Goal: Task Accomplishment & Management: Use online tool/utility

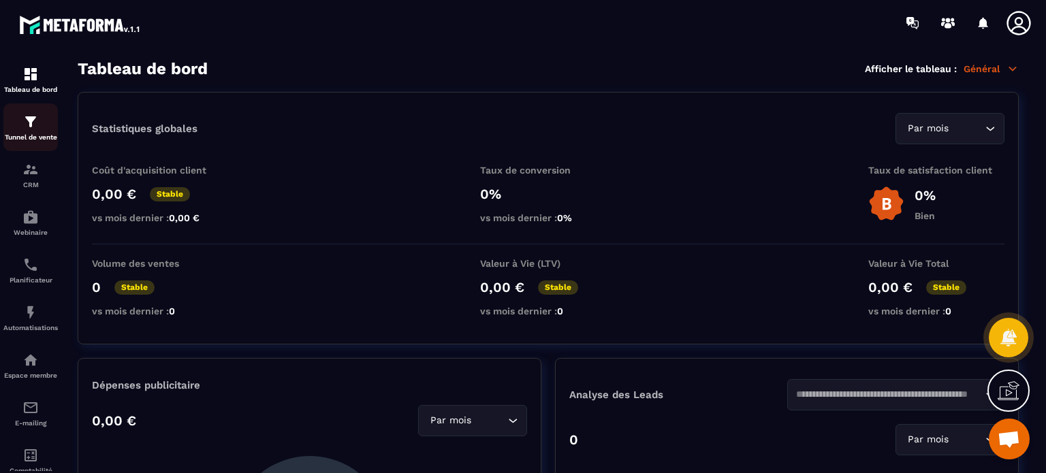
click at [31, 145] on link "Tunnel de vente" at bounding box center [30, 128] width 54 height 48
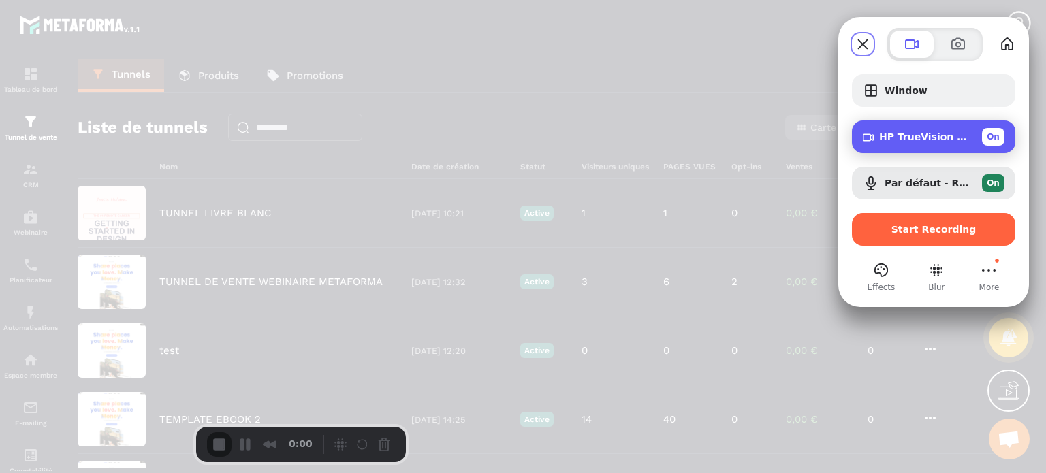
click at [905, 144] on div "HP TrueVision HD Camera (30c9:0064) On" at bounding box center [941, 137] width 125 height 18
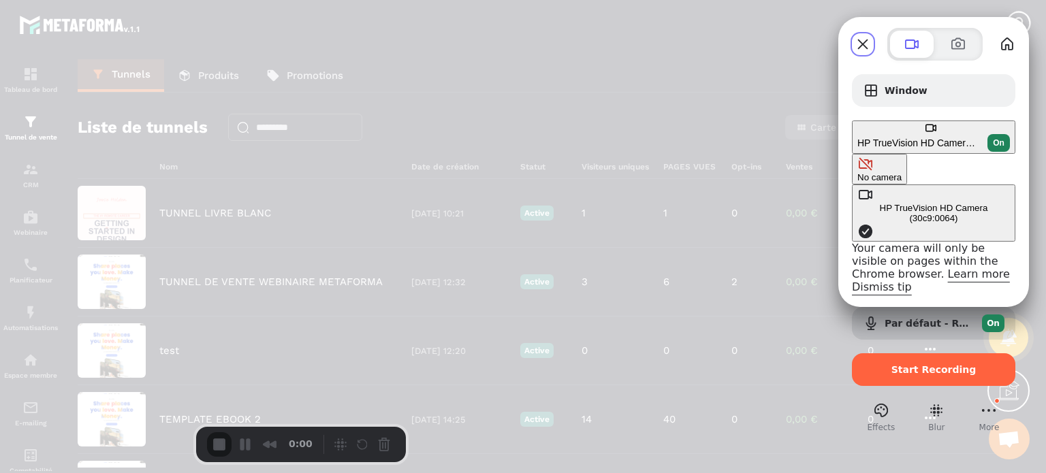
click at [858, 172] on div "No camera" at bounding box center [880, 177] width 44 height 10
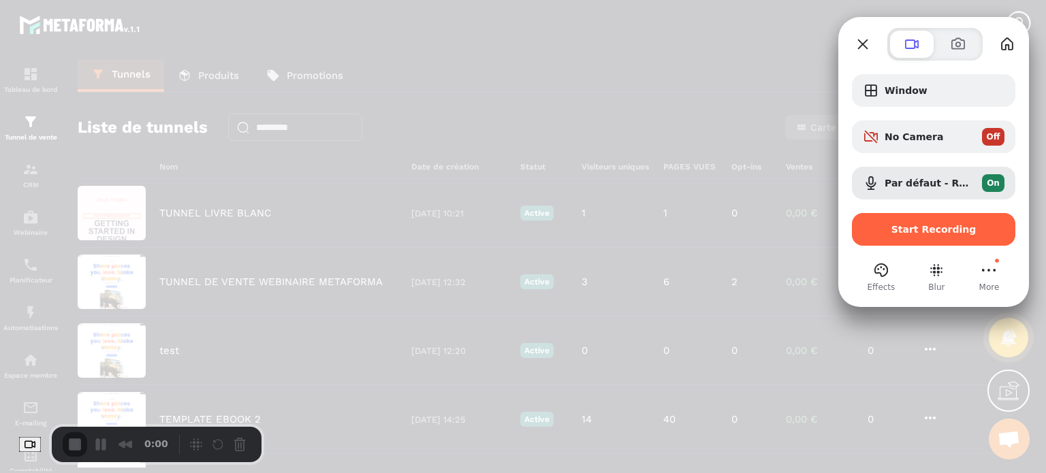
click at [604, 87] on div at bounding box center [523, 236] width 1046 height 473
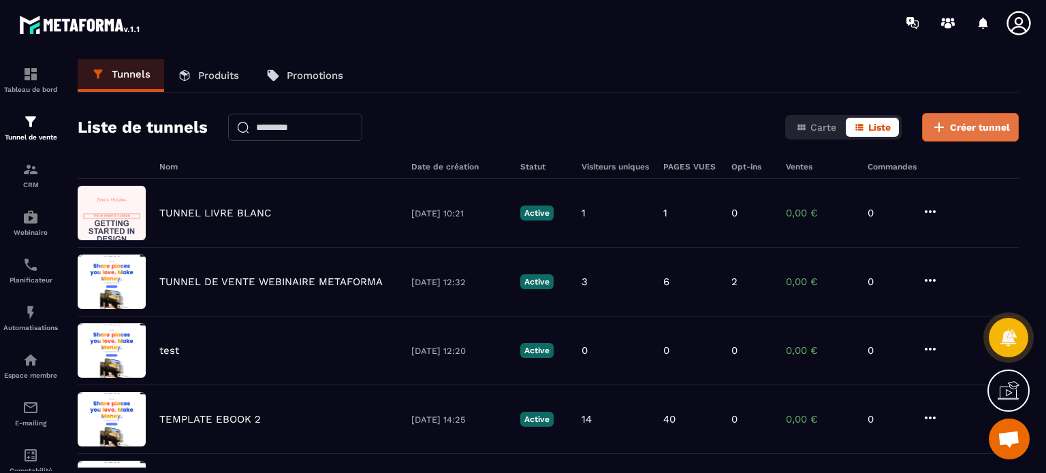
click at [971, 130] on span "Créer tunnel" at bounding box center [980, 128] width 60 height 14
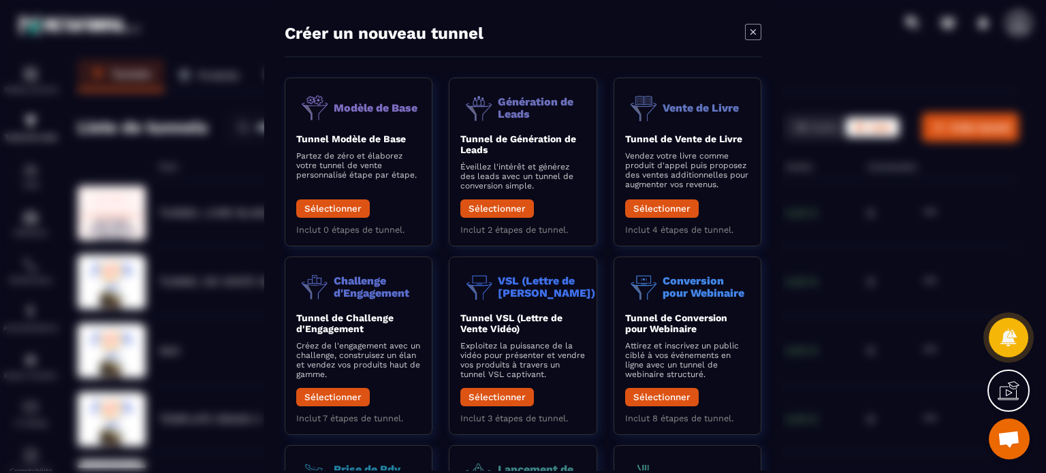
click at [752, 31] on icon "Modal window" at bounding box center [753, 31] width 5 height 5
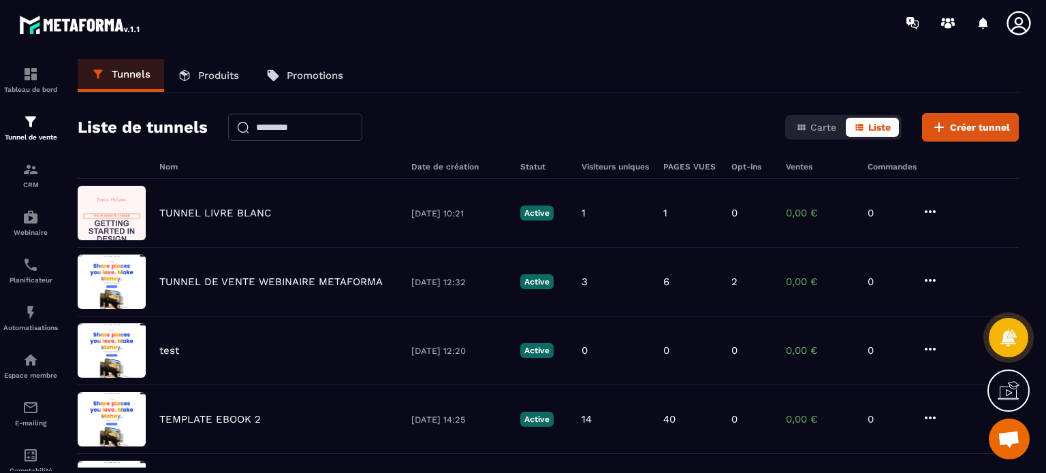
click at [1012, 21] on icon at bounding box center [1018, 23] width 27 height 27
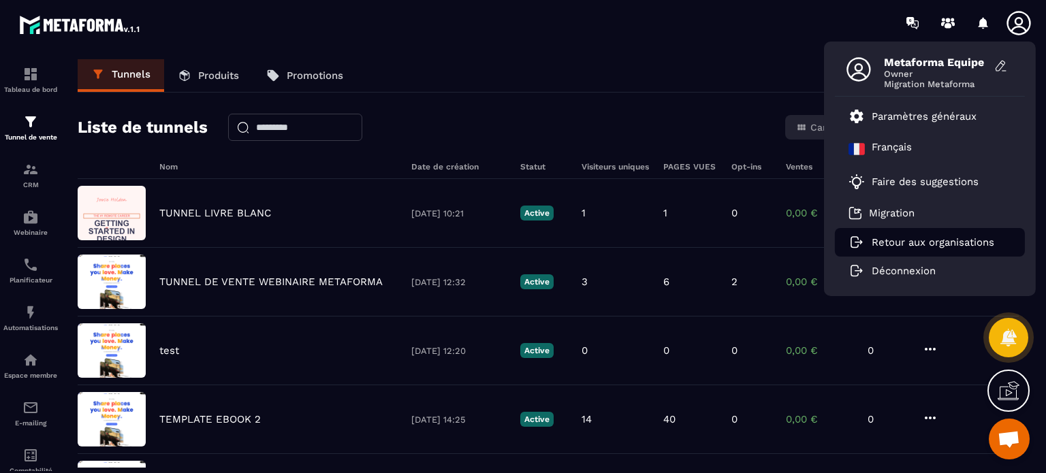
click at [927, 230] on li "Retour aux organisations" at bounding box center [930, 242] width 190 height 29
click at [945, 245] on p "Retour aux organisations" at bounding box center [933, 242] width 123 height 12
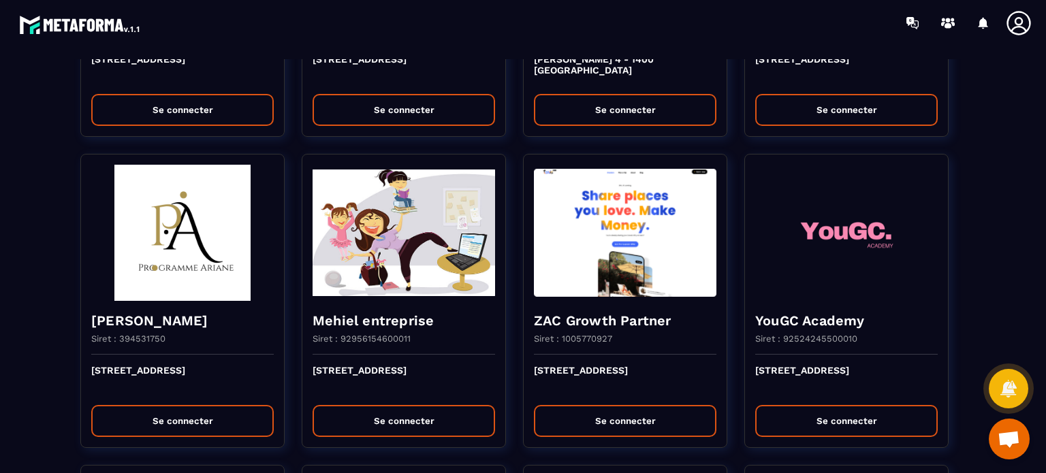
scroll to position [1499, 0]
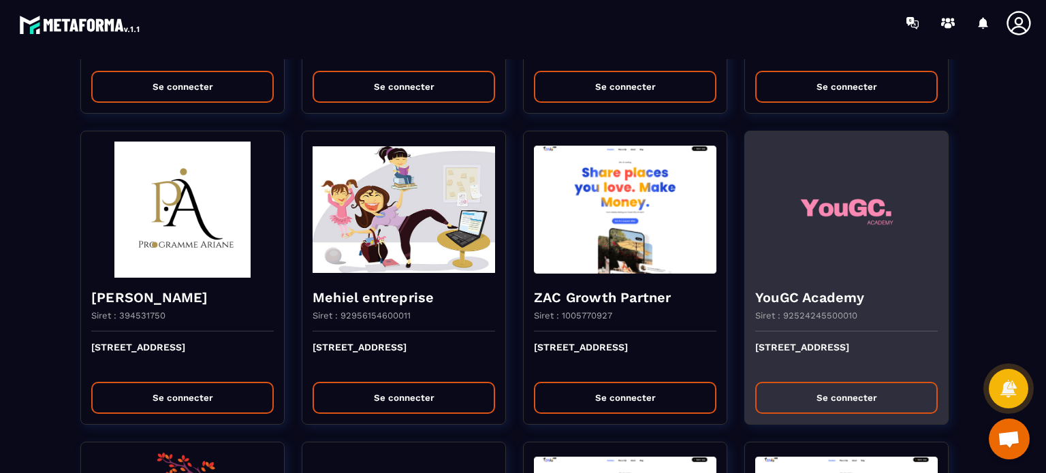
click at [796, 382] on button "Se connecter" at bounding box center [846, 398] width 183 height 32
